Goal: Transaction & Acquisition: Book appointment/travel/reservation

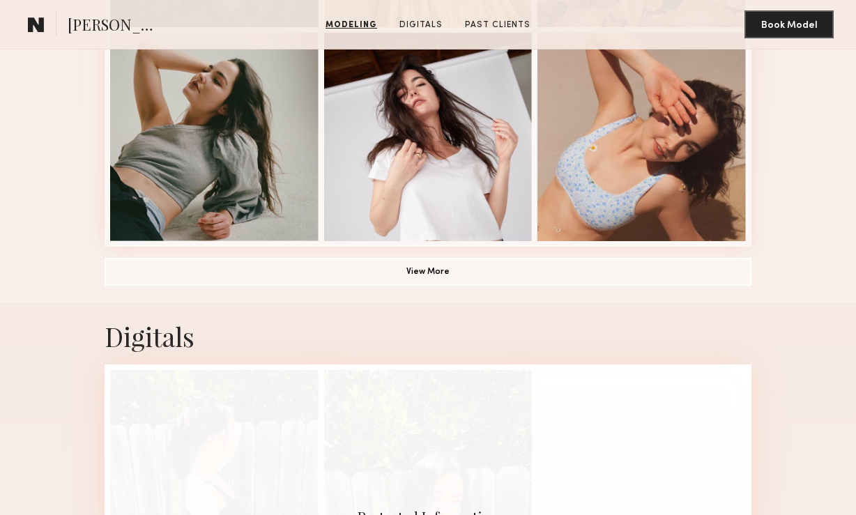
scroll to position [994, 0]
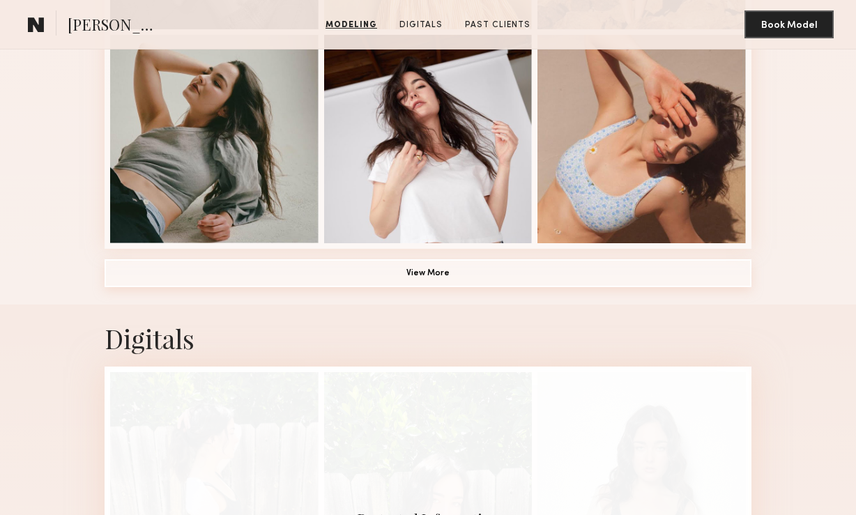
click at [429, 278] on button "View More" at bounding box center [428, 273] width 647 height 28
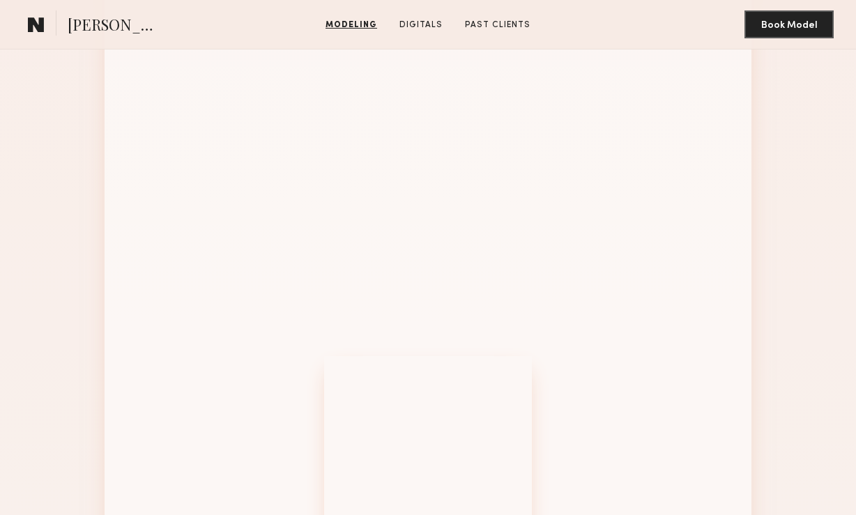
scroll to position [1530, 0]
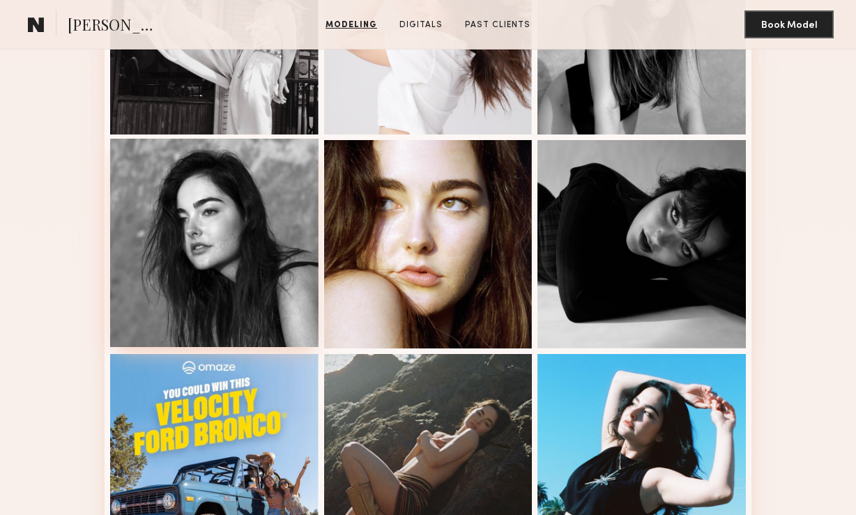
click at [227, 249] on div at bounding box center [214, 243] width 208 height 208
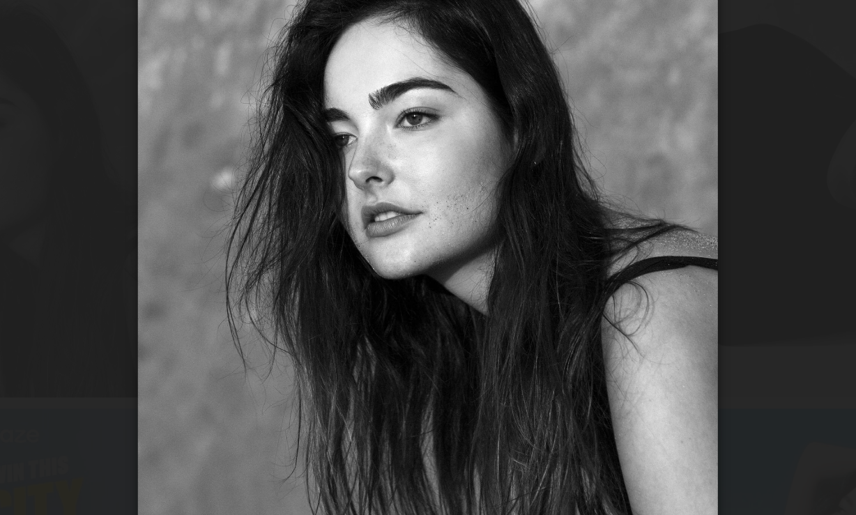
click at [611, 228] on div at bounding box center [428, 246] width 856 height 448
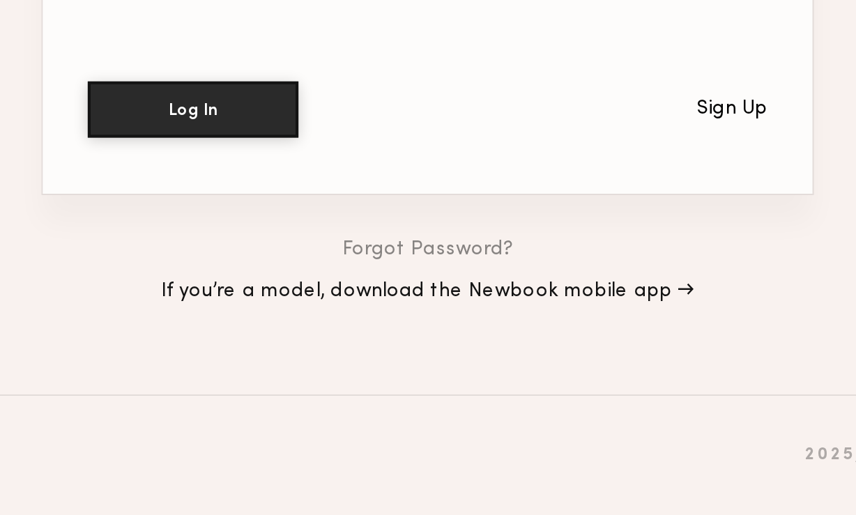
type input "**********"
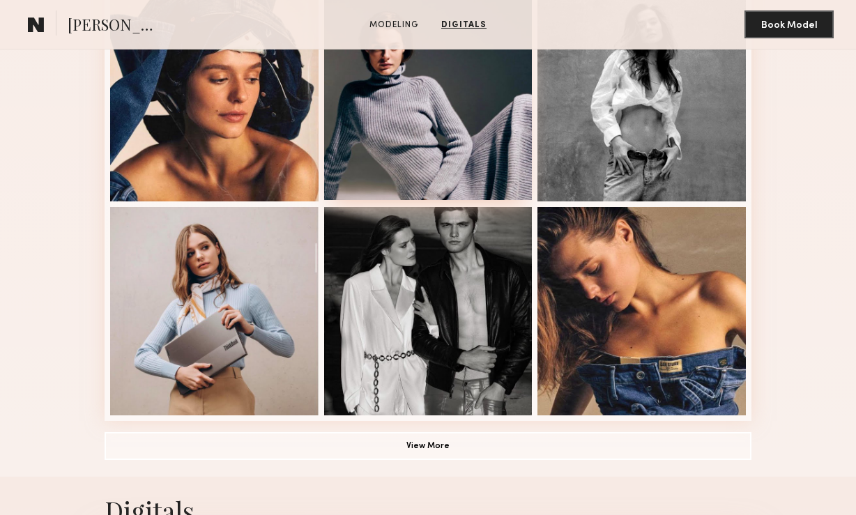
scroll to position [804, 0]
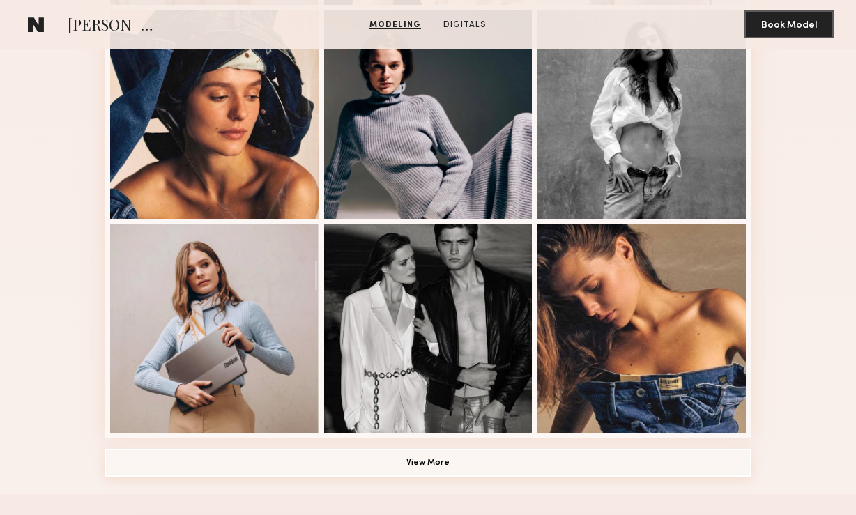
click at [426, 456] on button "View More" at bounding box center [428, 463] width 647 height 28
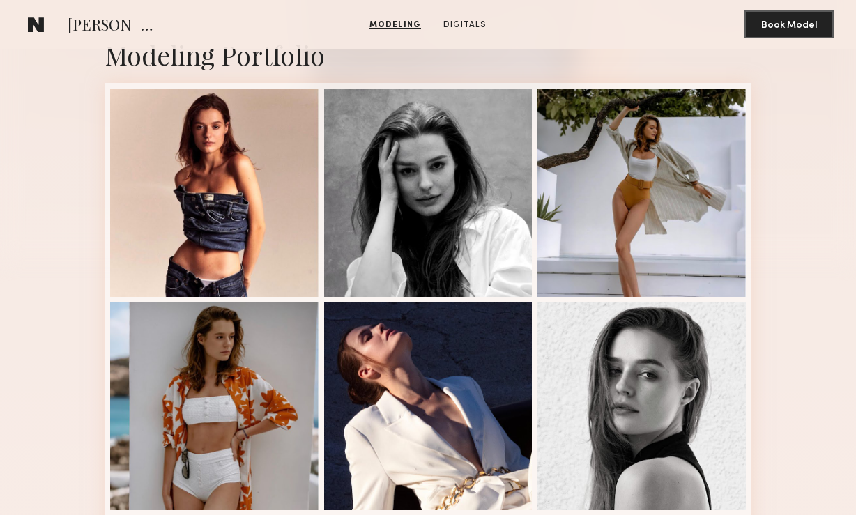
scroll to position [167, 0]
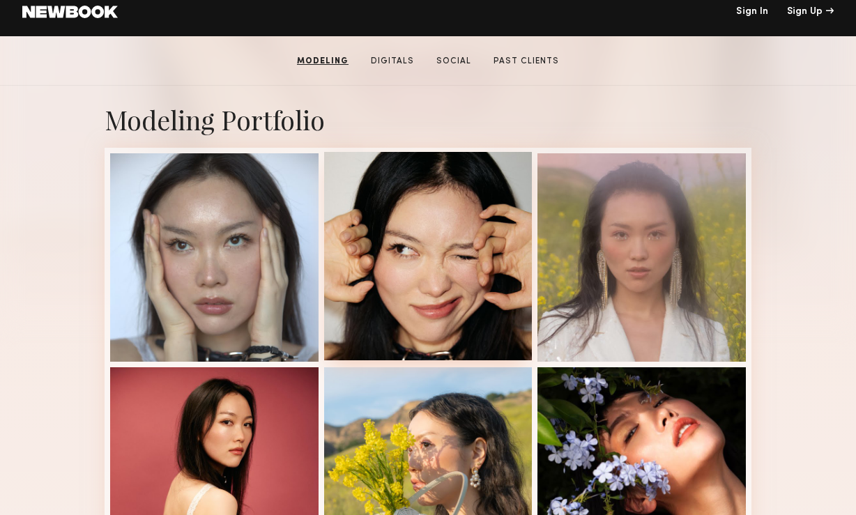
scroll to position [232, 0]
